Goal: Obtain resource: Download file/media

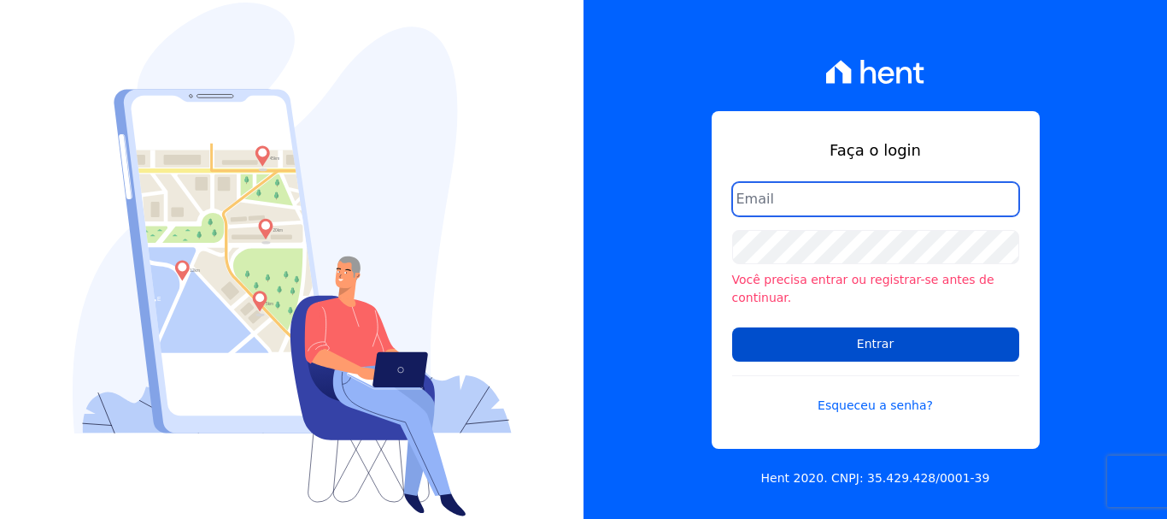
type input "[EMAIL_ADDRESS][DOMAIN_NAME]"
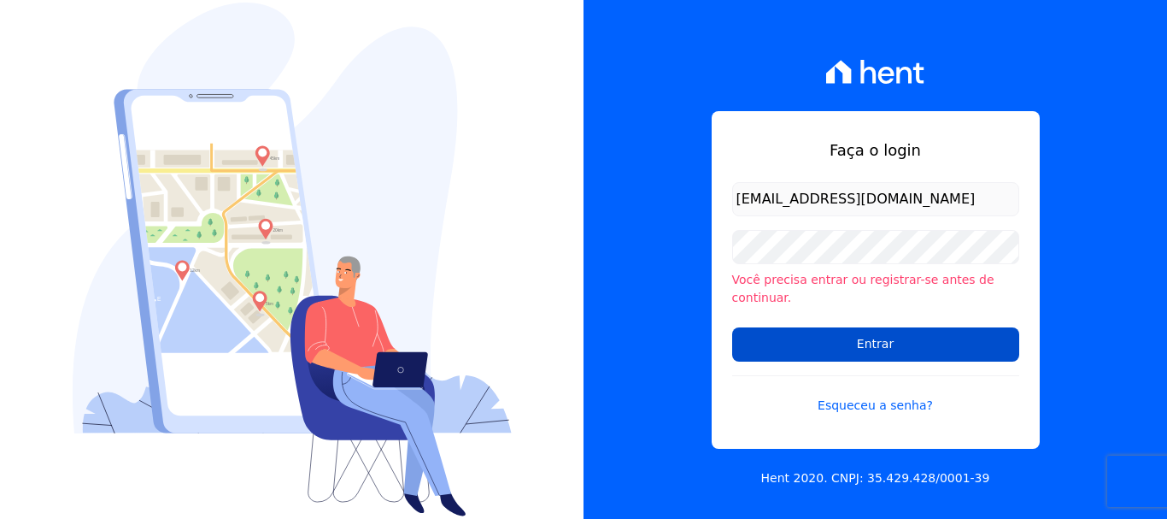
click at [805, 338] on input "Entrar" at bounding box center [875, 344] width 287 height 34
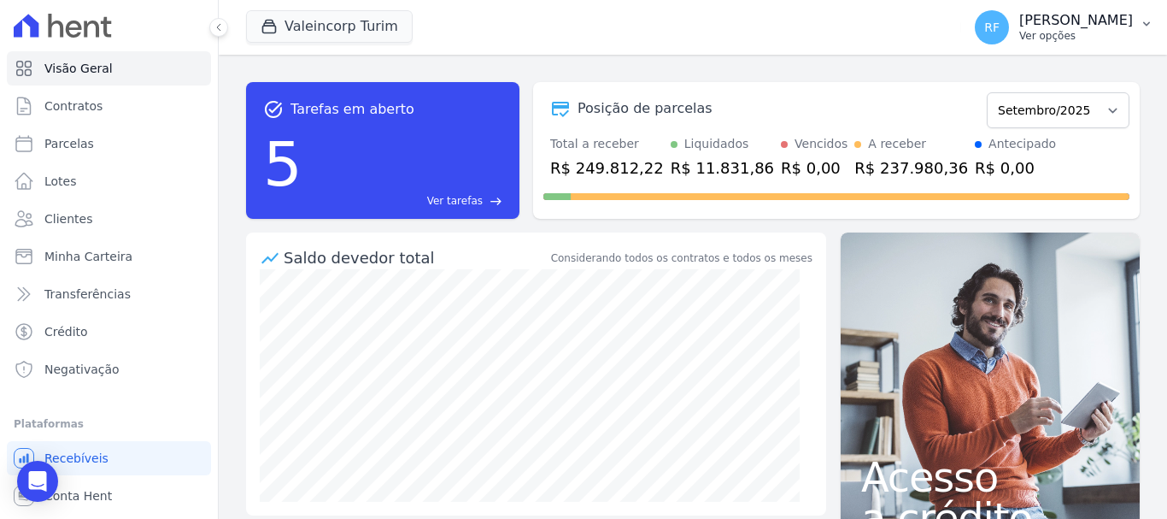
click at [1071, 26] on p "[PERSON_NAME]" at bounding box center [1077, 20] width 114 height 17
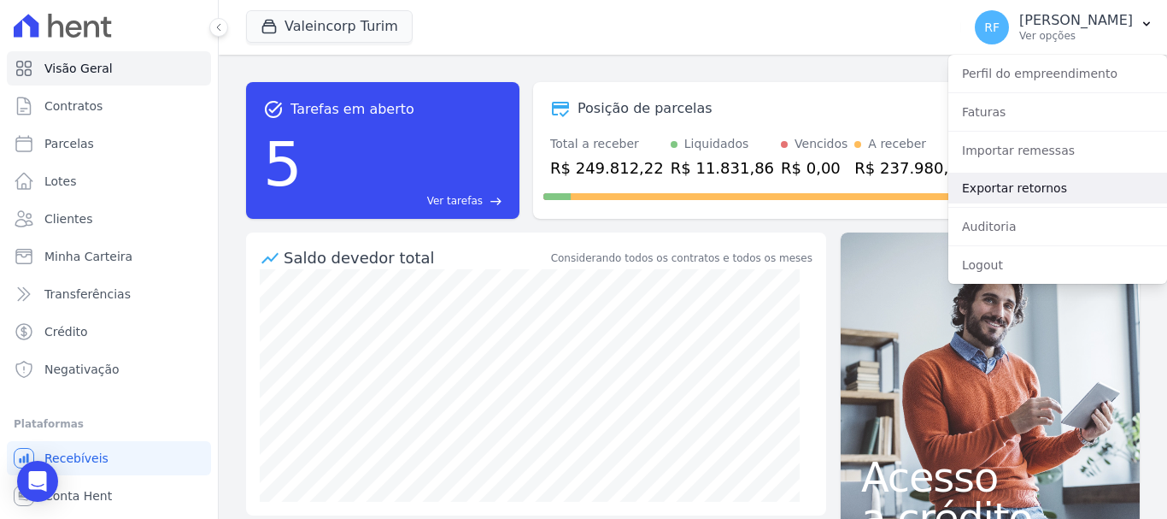
click at [1061, 195] on link "Exportar retornos" at bounding box center [1058, 188] width 219 height 31
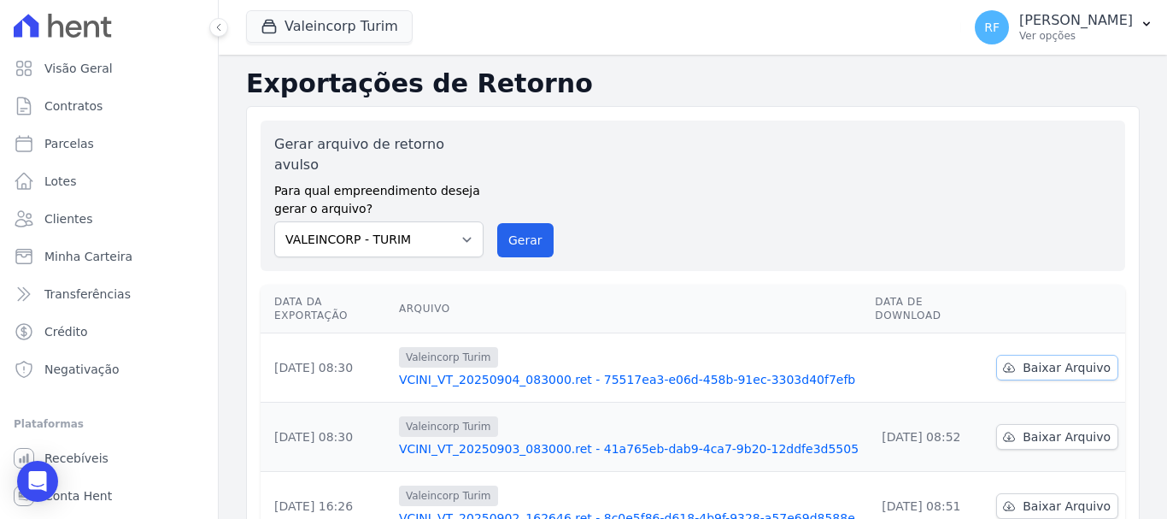
click at [1014, 355] on link "Baixar Arquivo" at bounding box center [1058, 368] width 122 height 26
